Goal: Task Accomplishment & Management: Manage account settings

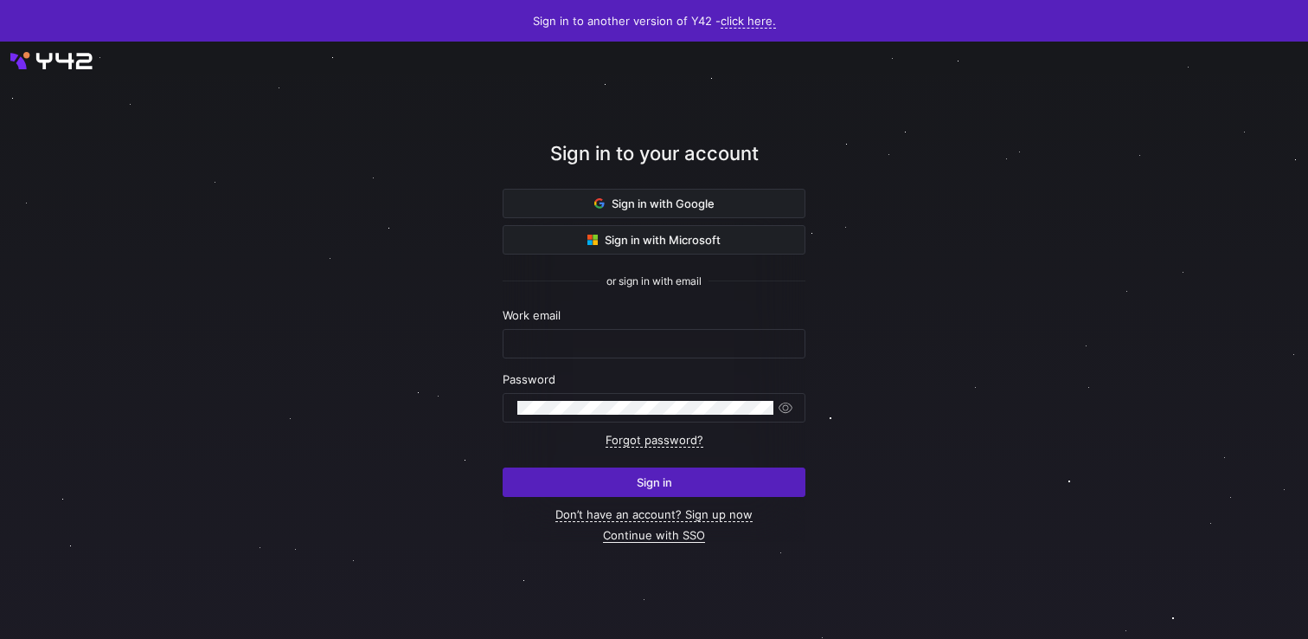
click at [663, 539] on link "Continue with SSO" at bounding box center [654, 535] width 102 height 15
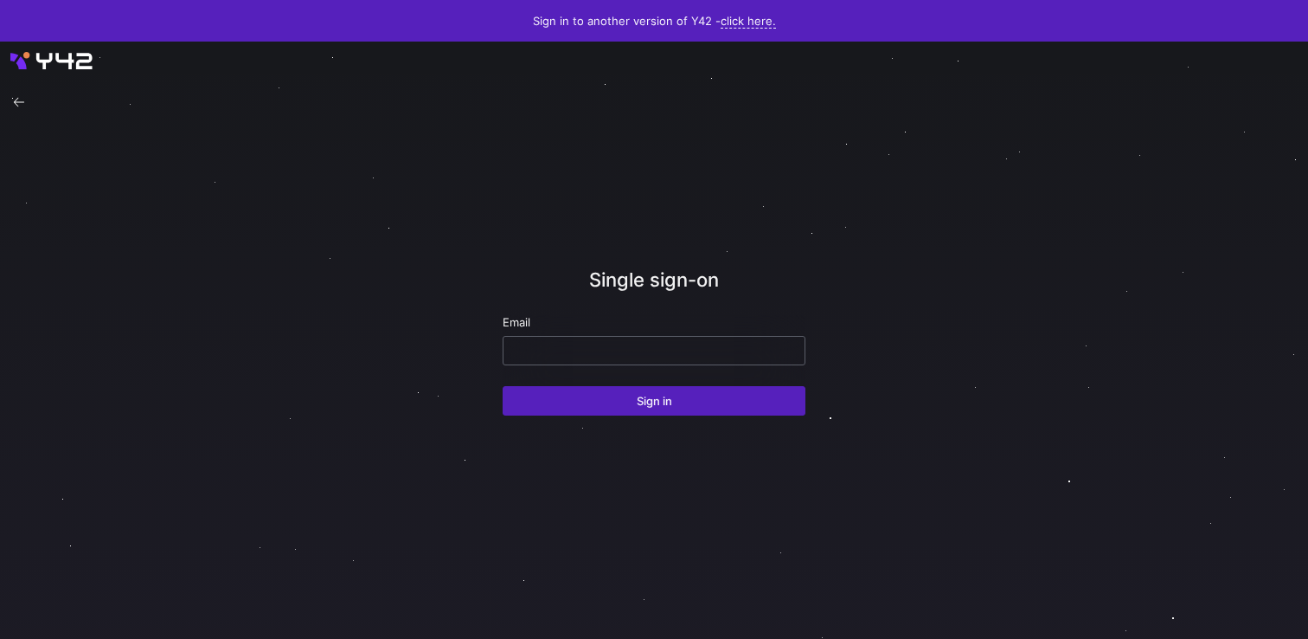
click at [632, 360] on div at bounding box center [653, 351] width 273 height 28
paste input "[EMAIL_ADDRESS][DOMAIN_NAME]"
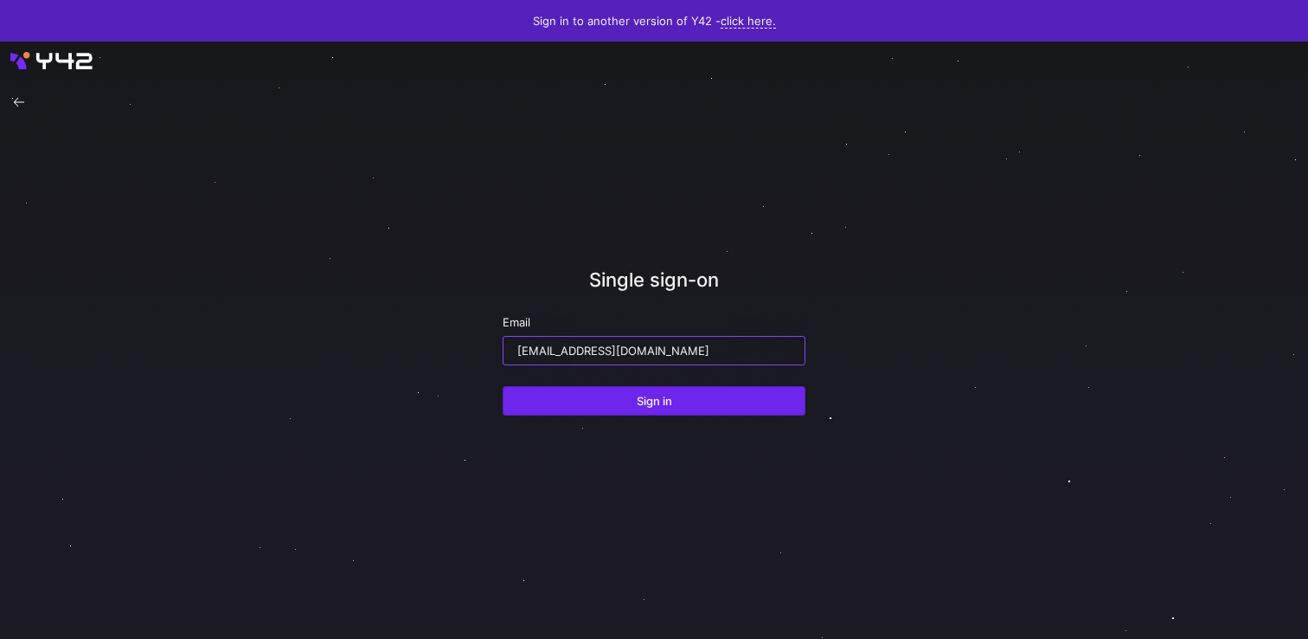
type input "[EMAIL_ADDRESS][DOMAIN_NAME]"
click at [646, 400] on span "Sign in" at bounding box center [654, 401] width 35 height 14
